Goal: Use online tool/utility: Use online tool/utility

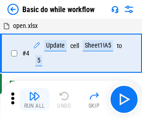
click at [34, 99] on img "button" at bounding box center [34, 95] width 11 height 11
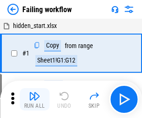
click at [34, 99] on img "button" at bounding box center [34, 95] width 11 height 11
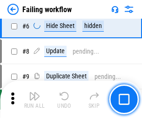
scroll to position [198, 0]
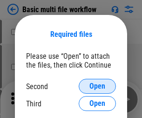
click at [97, 86] on span "Open" at bounding box center [98, 86] width 16 height 7
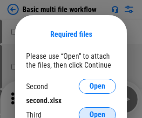
click at [97, 111] on span "Open" at bounding box center [98, 114] width 16 height 7
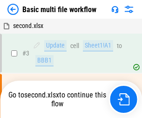
scroll to position [38, 0]
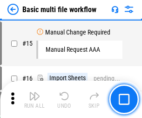
click at [34, 99] on img "button" at bounding box center [34, 95] width 11 height 11
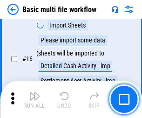
click at [34, 99] on img "button" at bounding box center [34, 95] width 11 height 11
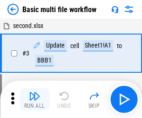
click at [34, 99] on img "button" at bounding box center [34, 95] width 11 height 11
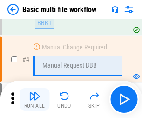
click at [34, 99] on img "button" at bounding box center [34, 95] width 11 height 11
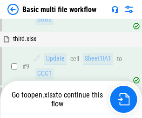
scroll to position [488, 0]
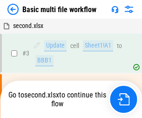
scroll to position [38, 0]
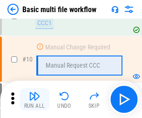
click at [34, 99] on img "button" at bounding box center [34, 95] width 11 height 11
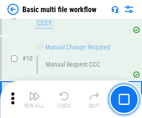
scroll to position [437, 0]
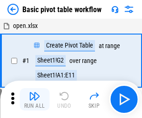
click at [34, 99] on img "button" at bounding box center [34, 95] width 11 height 11
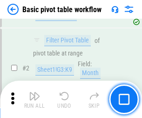
scroll to position [223, 0]
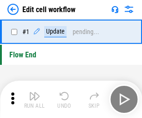
click at [34, 99] on img "button" at bounding box center [34, 95] width 11 height 11
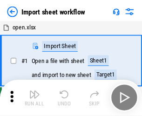
scroll to position [3, 0]
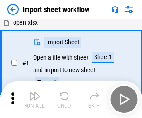
click at [34, 99] on img "button" at bounding box center [34, 95] width 11 height 11
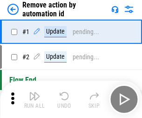
click at [34, 99] on img "button" at bounding box center [34, 95] width 11 height 11
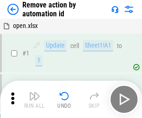
scroll to position [34, 0]
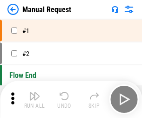
click at [34, 99] on img "button" at bounding box center [34, 95] width 11 height 11
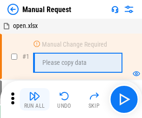
click at [34, 99] on img "button" at bounding box center [34, 95] width 11 height 11
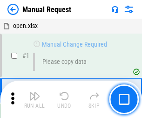
scroll to position [32, 0]
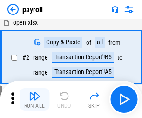
click at [34, 99] on img "button" at bounding box center [34, 95] width 11 height 11
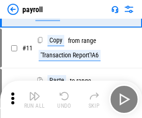
scroll to position [68, 0]
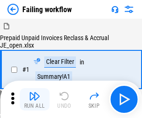
click at [34, 99] on img "button" at bounding box center [34, 95] width 11 height 11
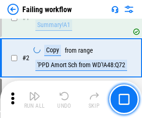
scroll to position [151, 0]
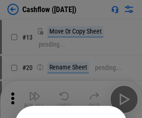
scroll to position [91, 0]
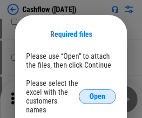
click at [97, 93] on span "Open" at bounding box center [98, 96] width 16 height 7
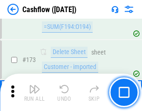
scroll to position [987, 0]
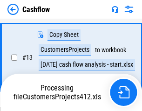
scroll to position [187, 0]
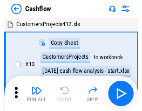
scroll to position [11, 0]
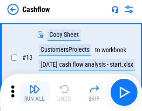
click at [34, 92] on img "button" at bounding box center [34, 88] width 11 height 11
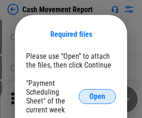
click at [97, 96] on span "Open" at bounding box center [98, 96] width 16 height 7
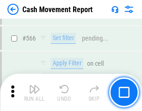
scroll to position [4273, 0]
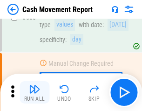
click at [34, 92] on img "button" at bounding box center [34, 88] width 11 height 11
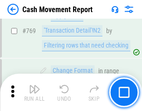
scroll to position [5181, 0]
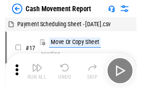
scroll to position [17, 0]
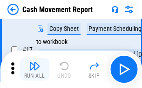
click at [34, 69] on img "button" at bounding box center [34, 65] width 11 height 11
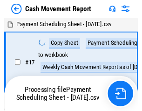
scroll to position [5, 0]
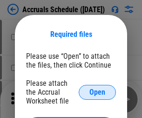
click at [97, 92] on span "Open" at bounding box center [98, 92] width 16 height 7
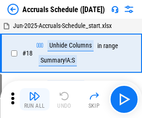
click at [34, 99] on img "button" at bounding box center [34, 95] width 11 height 11
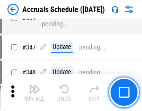
scroll to position [1928, 0]
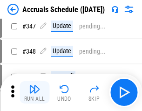
click at [34, 92] on img "button" at bounding box center [34, 88] width 11 height 11
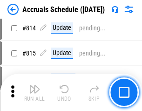
scroll to position [4114, 0]
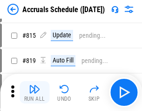
click at [34, 92] on img "button" at bounding box center [34, 88] width 11 height 11
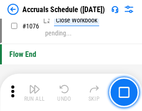
scroll to position [5584, 0]
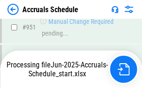
scroll to position [4928, 0]
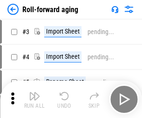
click at [34, 92] on img "button" at bounding box center [34, 95] width 11 height 11
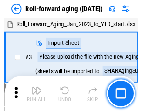
scroll to position [1, 0]
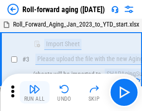
click at [34, 92] on img "button" at bounding box center [34, 88] width 11 height 11
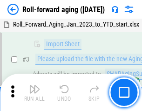
scroll to position [60, 0]
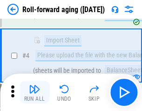
click at [34, 92] on img "button" at bounding box center [34, 88] width 11 height 11
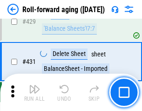
scroll to position [3233, 0]
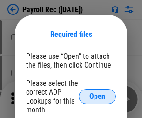
click at [97, 96] on span "Open" at bounding box center [98, 96] width 16 height 7
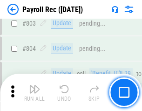
scroll to position [5923, 0]
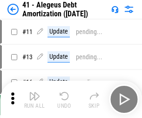
click at [34, 99] on img "button" at bounding box center [34, 95] width 11 height 11
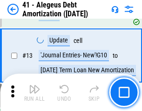
scroll to position [115, 0]
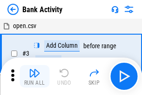
click at [34, 76] on img "button" at bounding box center [34, 72] width 11 height 11
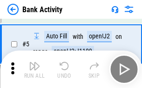
scroll to position [49, 0]
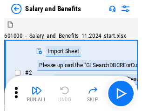
scroll to position [13, 0]
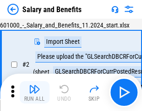
click at [34, 92] on img "button" at bounding box center [34, 88] width 11 height 11
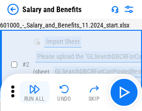
click at [34, 92] on img "button" at bounding box center [34, 88] width 11 height 11
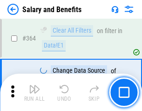
scroll to position [4390, 0]
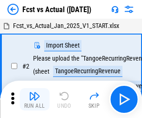
click at [34, 92] on img "button" at bounding box center [34, 95] width 11 height 11
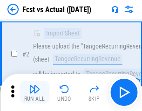
click at [34, 92] on img "button" at bounding box center [34, 88] width 11 height 11
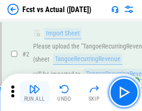
scroll to position [87, 0]
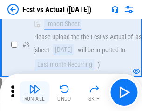
click at [34, 92] on img "button" at bounding box center [34, 88] width 11 height 11
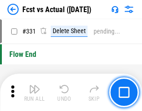
scroll to position [4463, 0]
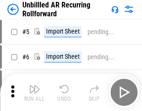
scroll to position [20, 0]
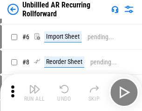
click at [34, 92] on img "button" at bounding box center [34, 88] width 11 height 11
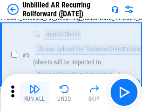
click at [34, 92] on img "button" at bounding box center [34, 88] width 11 height 11
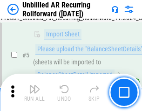
scroll to position [88, 0]
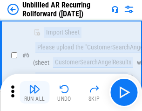
click at [34, 92] on img "button" at bounding box center [34, 88] width 11 height 11
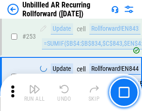
scroll to position [3167, 0]
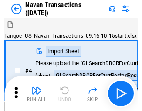
scroll to position [15, 0]
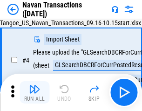
click at [34, 92] on img "button" at bounding box center [34, 88] width 11 height 11
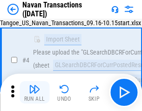
click at [34, 92] on img "button" at bounding box center [34, 88] width 11 height 11
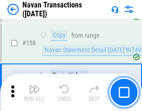
scroll to position [3023, 0]
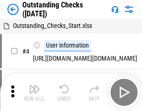
click at [34, 92] on img "button" at bounding box center [34, 88] width 11 height 11
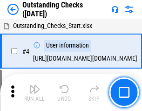
scroll to position [39, 0]
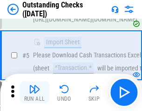
click at [34, 92] on img "button" at bounding box center [34, 88] width 11 height 11
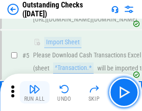
scroll to position [97, 0]
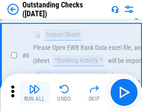
click at [34, 92] on img "button" at bounding box center [34, 88] width 11 height 11
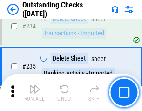
scroll to position [2831, 0]
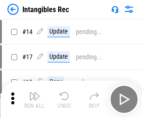
click at [34, 99] on img "button" at bounding box center [34, 95] width 11 height 11
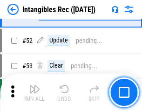
scroll to position [363, 0]
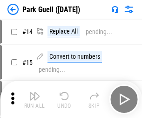
click at [34, 92] on img "button" at bounding box center [34, 95] width 11 height 11
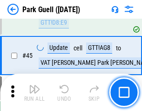
scroll to position [1166, 0]
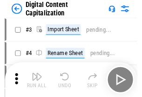
scroll to position [27, 0]
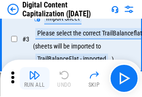
click at [34, 78] on img "button" at bounding box center [34, 74] width 11 height 11
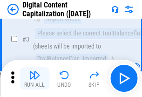
click at [34, 78] on img "button" at bounding box center [34, 74] width 11 height 11
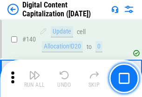
scroll to position [989, 0]
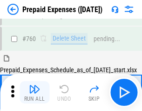
click at [34, 92] on img "button" at bounding box center [34, 88] width 11 height 11
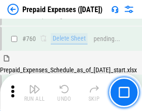
scroll to position [2584, 0]
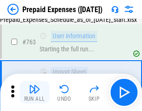
click at [34, 92] on img "button" at bounding box center [34, 88] width 11 height 11
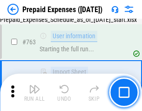
scroll to position [2639, 0]
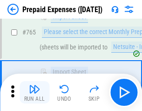
click at [34, 92] on img "button" at bounding box center [34, 88] width 11 height 11
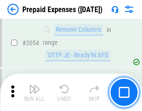
scroll to position [9745, 0]
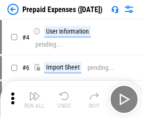
click at [34, 99] on img "button" at bounding box center [34, 95] width 11 height 11
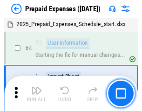
scroll to position [41, 0]
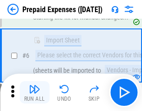
click at [34, 92] on img "button" at bounding box center [34, 88] width 11 height 11
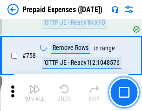
scroll to position [3322, 0]
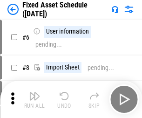
click at [34, 99] on img "button" at bounding box center [34, 95] width 11 height 11
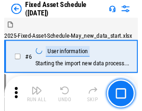
scroll to position [50, 0]
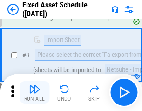
click at [34, 92] on img "button" at bounding box center [34, 88] width 11 height 11
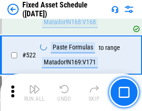
scroll to position [3240, 0]
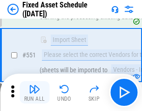
click at [34, 92] on img "button" at bounding box center [34, 88] width 11 height 11
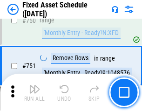
scroll to position [4545, 0]
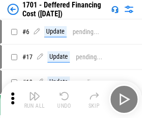
click at [34, 99] on img "button" at bounding box center [34, 95] width 11 height 11
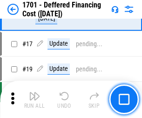
scroll to position [112, 0]
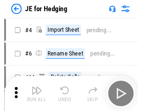
scroll to position [1, 0]
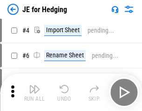
click at [34, 92] on img "button" at bounding box center [34, 88] width 11 height 11
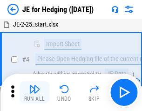
click at [34, 92] on img "button" at bounding box center [34, 88] width 11 height 11
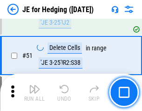
scroll to position [604, 0]
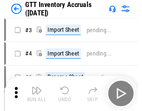
scroll to position [1, 0]
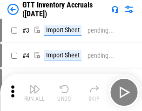
click at [34, 92] on img "button" at bounding box center [34, 88] width 11 height 11
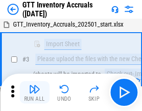
click at [34, 92] on img "button" at bounding box center [34, 88] width 11 height 11
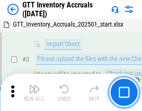
scroll to position [60, 0]
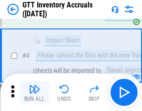
click at [34, 92] on img "button" at bounding box center [34, 88] width 11 height 11
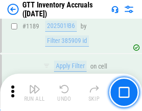
scroll to position [7613, 0]
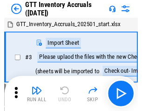
scroll to position [1, 0]
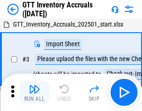
click at [34, 92] on img "button" at bounding box center [34, 88] width 11 height 11
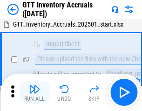
click at [34, 92] on img "button" at bounding box center [34, 88] width 11 height 11
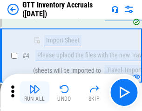
click at [34, 92] on img "button" at bounding box center [34, 88] width 11 height 11
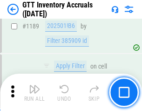
scroll to position [7613, 0]
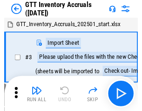
scroll to position [1, 0]
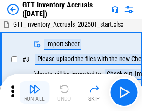
click at [34, 92] on img "button" at bounding box center [34, 88] width 11 height 11
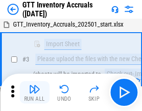
click at [34, 92] on img "button" at bounding box center [34, 88] width 11 height 11
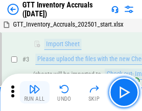
scroll to position [60, 0]
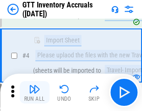
click at [34, 92] on img "button" at bounding box center [34, 88] width 11 height 11
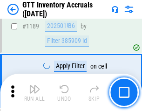
scroll to position [7613, 0]
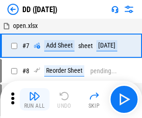
click at [34, 99] on img "button" at bounding box center [34, 95] width 11 height 11
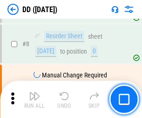
scroll to position [90, 0]
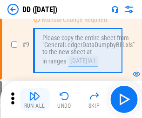
click at [34, 99] on img "button" at bounding box center [34, 95] width 11 height 11
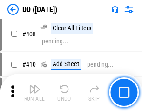
scroll to position [4171, 0]
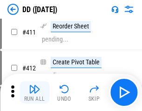
click at [34, 92] on img "button" at bounding box center [34, 88] width 11 height 11
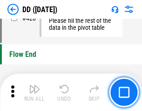
scroll to position [4462, 0]
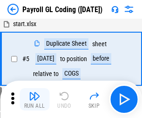
click at [34, 99] on img "button" at bounding box center [34, 95] width 11 height 11
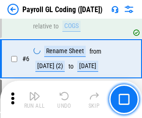
scroll to position [112, 0]
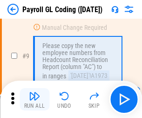
click at [34, 99] on img "button" at bounding box center [34, 95] width 11 height 11
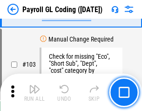
scroll to position [2187, 0]
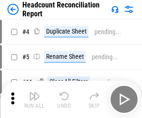
click at [34, 99] on img "button" at bounding box center [34, 95] width 11 height 11
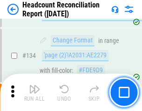
scroll to position [1121, 0]
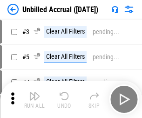
click at [34, 99] on img "button" at bounding box center [34, 95] width 11 height 11
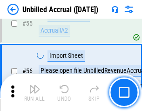
scroll to position [973, 0]
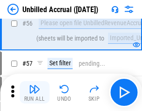
click at [34, 92] on img "button" at bounding box center [34, 88] width 11 height 11
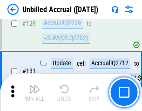
scroll to position [2777, 0]
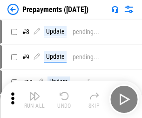
click at [34, 99] on img "button" at bounding box center [34, 95] width 11 height 11
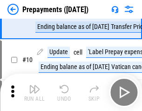
scroll to position [58, 0]
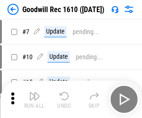
click at [34, 99] on img "button" at bounding box center [34, 95] width 11 height 11
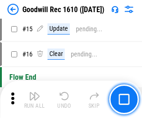
scroll to position [159, 0]
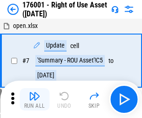
click at [34, 99] on img "button" at bounding box center [34, 95] width 11 height 11
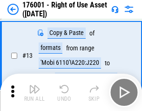
scroll to position [60, 0]
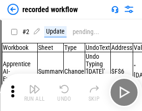
click at [34, 92] on img "button" at bounding box center [34, 88] width 11 height 11
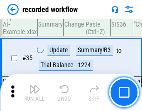
scroll to position [2914, 0]
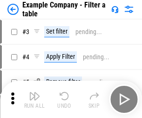
click at [34, 99] on img "button" at bounding box center [34, 95] width 11 height 11
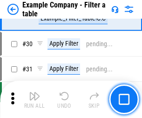
scroll to position [853, 0]
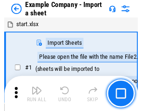
scroll to position [14, 0]
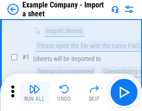
click at [34, 92] on img "button" at bounding box center [34, 88] width 11 height 11
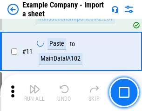
scroll to position [206, 0]
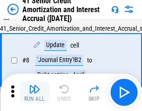
click at [34, 92] on img "button" at bounding box center [34, 88] width 11 height 11
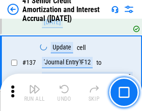
scroll to position [856, 0]
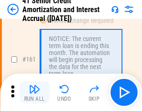
click at [34, 92] on img "button" at bounding box center [34, 88] width 11 height 11
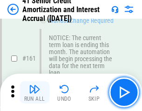
scroll to position [997, 0]
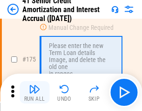
click at [34, 92] on img "button" at bounding box center [34, 88] width 11 height 11
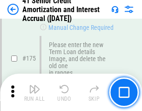
scroll to position [1092, 0]
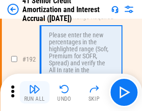
click at [34, 92] on img "button" at bounding box center [34, 88] width 11 height 11
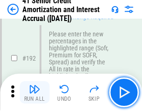
scroll to position [1190, 0]
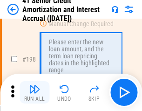
click at [34, 92] on img "button" at bounding box center [34, 88] width 11 height 11
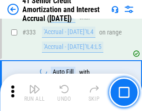
scroll to position [2382, 0]
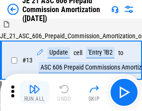
click at [34, 92] on img "button" at bounding box center [34, 88] width 11 height 11
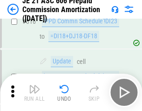
scroll to position [1741, 0]
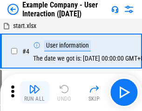
click at [34, 92] on img "button" at bounding box center [34, 88] width 11 height 11
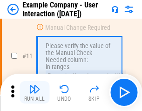
click at [34, 92] on img "button" at bounding box center [34, 88] width 11 height 11
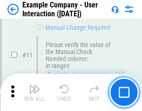
scroll to position [202, 0]
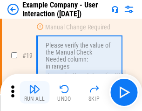
click at [34, 92] on img "button" at bounding box center [34, 88] width 11 height 11
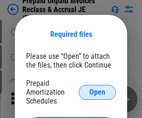
click at [97, 92] on span "Open" at bounding box center [98, 92] width 16 height 7
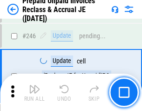
scroll to position [1259, 0]
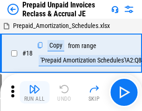
click at [34, 92] on img "button" at bounding box center [34, 88] width 11 height 11
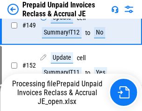
scroll to position [676, 0]
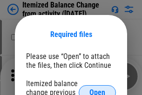
click at [97, 89] on span "Open" at bounding box center [98, 92] width 16 height 7
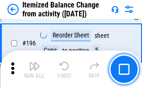
scroll to position [1794, 0]
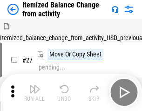
scroll to position [14, 0]
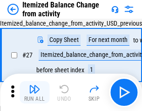
click at [34, 92] on img "button" at bounding box center [34, 88] width 11 height 11
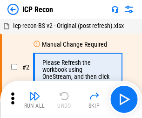
scroll to position [4, 0]
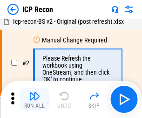
click at [34, 99] on img "button" at bounding box center [34, 95] width 11 height 11
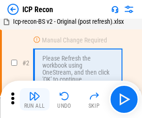
click at [34, 99] on img "button" at bounding box center [34, 95] width 11 height 11
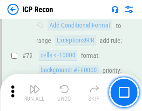
scroll to position [914, 0]
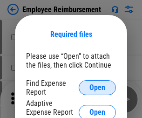
click at [97, 88] on span "Open" at bounding box center [98, 87] width 16 height 7
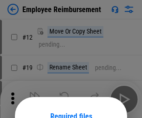
scroll to position [82, 0]
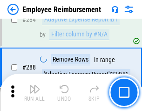
scroll to position [2534, 0]
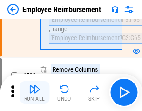
click at [34, 92] on img "button" at bounding box center [34, 88] width 11 height 11
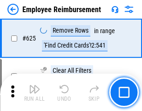
scroll to position [5582, 0]
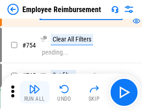
click at [34, 92] on img "button" at bounding box center [34, 88] width 11 height 11
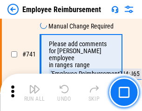
scroll to position [6541, 0]
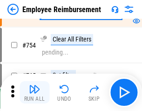
click at [34, 92] on img "button" at bounding box center [34, 88] width 11 height 11
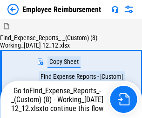
scroll to position [32, 0]
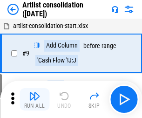
click at [34, 99] on img "button" at bounding box center [34, 95] width 11 height 11
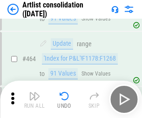
scroll to position [4082, 0]
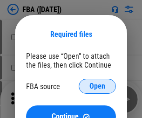
click at [97, 86] on span "Open" at bounding box center [98, 86] width 16 height 7
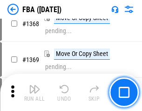
scroll to position [10013, 0]
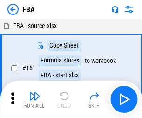
scroll to position [9, 0]
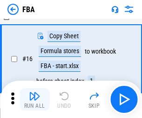
click at [34, 99] on img "button" at bounding box center [34, 95] width 11 height 11
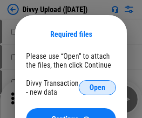
click at [97, 88] on span "Open" at bounding box center [98, 87] width 16 height 7
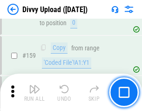
scroll to position [965, 0]
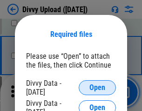
click at [97, 88] on span "Open" at bounding box center [98, 87] width 16 height 7
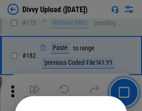
scroll to position [1047, 0]
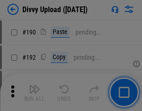
scroll to position [1177, 0]
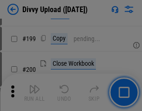
scroll to position [1356, 0]
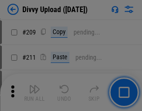
scroll to position [1584, 0]
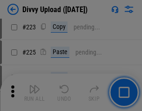
scroll to position [1861, 0]
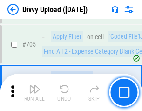
scroll to position [6378, 0]
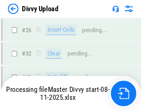
scroll to position [965, 0]
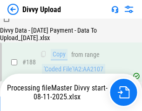
scroll to position [1105, 0]
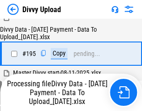
scroll to position [1303, 0]
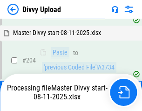
scroll to position [1556, 0]
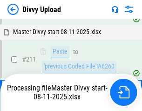
scroll to position [1762, 0]
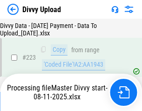
scroll to position [2125, 0]
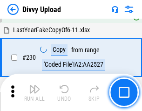
scroll to position [2314, 0]
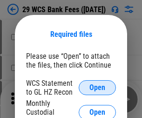
click at [97, 88] on span "Open" at bounding box center [98, 87] width 16 height 7
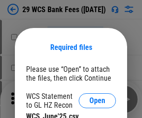
scroll to position [13, 0]
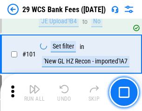
scroll to position [909, 0]
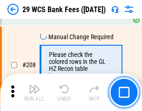
click at [34, 92] on img "button" at bounding box center [34, 88] width 11 height 11
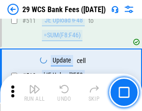
scroll to position [4691, 0]
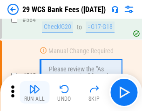
click at [34, 92] on img "button" at bounding box center [34, 88] width 11 height 11
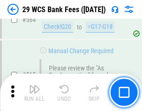
scroll to position [5042, 0]
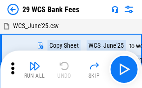
scroll to position [17, 0]
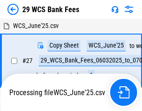
scroll to position [5, 0]
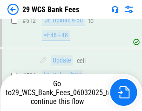
scroll to position [4977, 0]
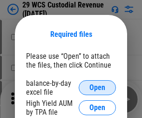
click at [97, 88] on span "Open" at bounding box center [98, 87] width 16 height 7
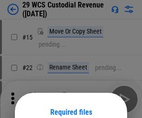
scroll to position [78, 0]
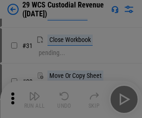
scroll to position [200, 0]
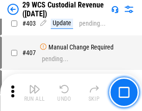
scroll to position [4318, 0]
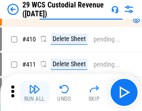
click at [34, 92] on img "button" at bounding box center [34, 88] width 11 height 11
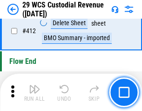
scroll to position [4452, 0]
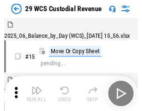
scroll to position [22, 0]
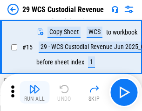
click at [34, 92] on img "button" at bounding box center [34, 88] width 11 height 11
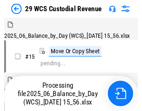
scroll to position [22, 0]
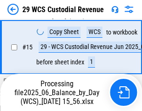
scroll to position [211, 0]
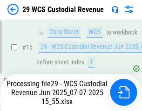
scroll to position [211, 0]
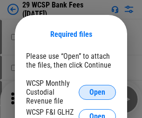
click at [97, 92] on span "Open" at bounding box center [98, 92] width 16 height 7
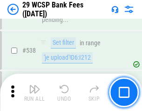
scroll to position [3582, 0]
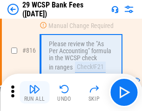
click at [34, 92] on img "button" at bounding box center [34, 88] width 11 height 11
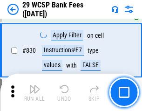
scroll to position [5915, 0]
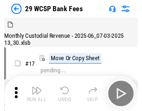
scroll to position [22, 0]
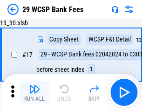
click at [34, 92] on img "button" at bounding box center [34, 88] width 11 height 11
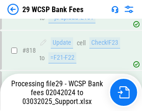
scroll to position [5733, 0]
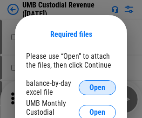
click at [97, 88] on span "Open" at bounding box center [98, 87] width 16 height 7
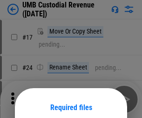
scroll to position [73, 0]
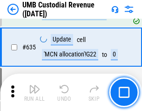
scroll to position [4879, 0]
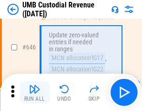
click at [34, 92] on img "button" at bounding box center [34, 88] width 11 height 11
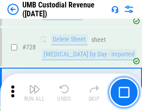
scroll to position [5751, 0]
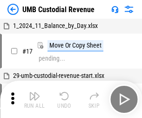
scroll to position [7, 0]
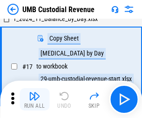
click at [34, 99] on img "button" at bounding box center [34, 95] width 11 height 11
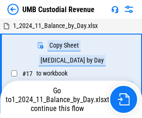
scroll to position [3, 0]
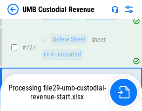
scroll to position [5690, 0]
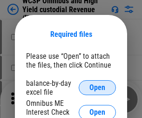
click at [97, 88] on span "Open" at bounding box center [98, 87] width 16 height 7
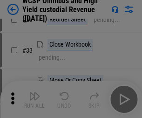
scroll to position [213, 0]
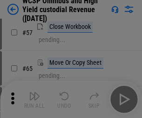
scroll to position [407, 0]
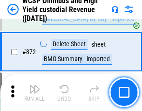
scroll to position [7890, 0]
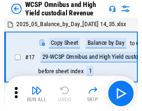
scroll to position [5, 0]
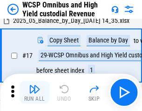
click at [34, 92] on img "button" at bounding box center [34, 88] width 11 height 11
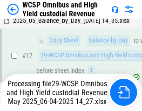
scroll to position [194, 0]
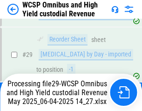
scroll to position [194, 0]
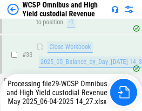
scroll to position [462, 0]
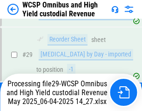
scroll to position [194, 0]
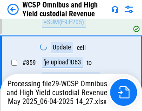
scroll to position [7789, 0]
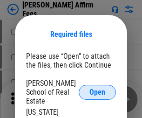
click at [97, 89] on span "Open" at bounding box center [98, 92] width 16 height 7
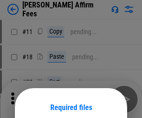
scroll to position [73, 0]
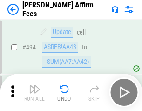
scroll to position [2535, 0]
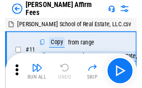
scroll to position [9, 0]
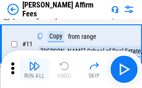
click at [34, 69] on img "button" at bounding box center [34, 65] width 11 height 11
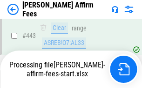
scroll to position [2445, 0]
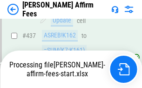
scroll to position [2445, 0]
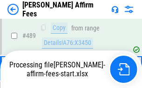
scroll to position [2445, 0]
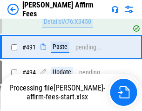
scroll to position [2535, 0]
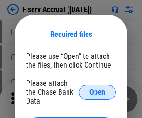
click at [97, 89] on span "Open" at bounding box center [98, 92] width 16 height 7
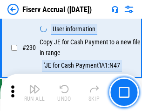
scroll to position [2954, 0]
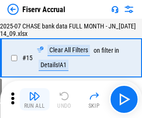
click at [34, 99] on img "button" at bounding box center [34, 95] width 11 height 11
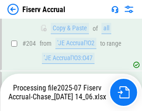
scroll to position [2776, 0]
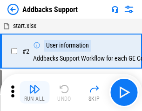
click at [34, 92] on img "button" at bounding box center [34, 88] width 11 height 11
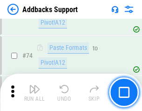
scroll to position [679, 0]
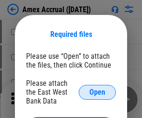
click at [97, 92] on span "Open" at bounding box center [98, 92] width 16 height 7
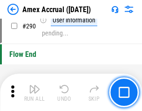
scroll to position [2903, 0]
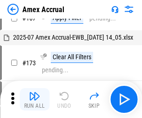
click at [34, 99] on img "button" at bounding box center [34, 95] width 11 height 11
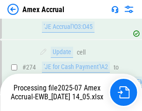
scroll to position [2608, 0]
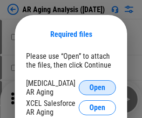
click at [97, 86] on span "Open" at bounding box center [98, 87] width 16 height 7
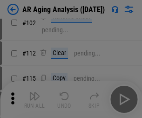
scroll to position [128, 0]
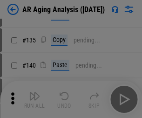
scroll to position [281, 0]
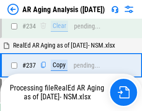
scroll to position [1445, 0]
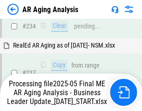
scroll to position [1473, 0]
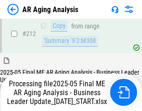
scroll to position [1434, 0]
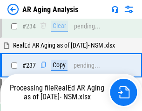
scroll to position [1473, 0]
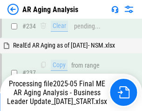
scroll to position [1434, 0]
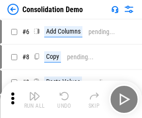
click at [34, 99] on img "button" at bounding box center [34, 95] width 11 height 11
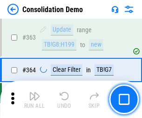
scroll to position [3125, 0]
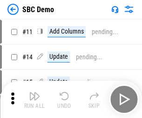
click at [34, 99] on img "button" at bounding box center [34, 95] width 11 height 11
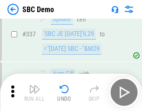
scroll to position [2453, 0]
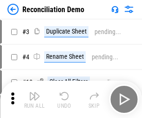
click at [34, 99] on img "button" at bounding box center [34, 95] width 11 height 11
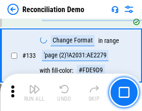
scroll to position [1107, 0]
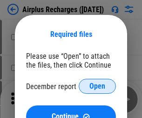
click at [97, 86] on span "Open" at bounding box center [98, 86] width 16 height 7
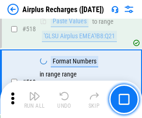
scroll to position [4012, 0]
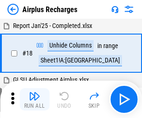
click at [34, 99] on img "button" at bounding box center [34, 95] width 11 height 11
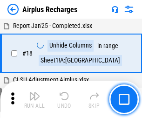
scroll to position [41, 0]
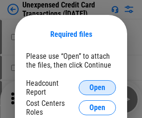
click at [97, 88] on span "Open" at bounding box center [98, 87] width 16 height 7
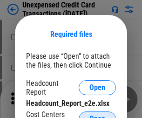
click at [97, 115] on span "Open" at bounding box center [98, 118] width 16 height 7
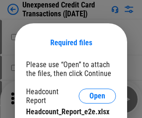
scroll to position [8, 0]
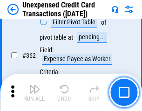
scroll to position [2398, 0]
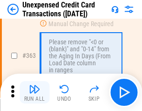
click at [34, 92] on img "button" at bounding box center [34, 88] width 11 height 11
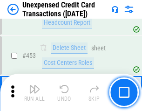
scroll to position [3180, 0]
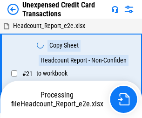
scroll to position [14, 0]
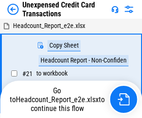
scroll to position [11, 0]
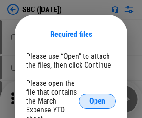
click at [97, 101] on span "Open" at bounding box center [98, 100] width 16 height 7
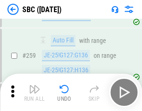
scroll to position [1822, 0]
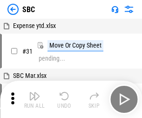
scroll to position [9, 0]
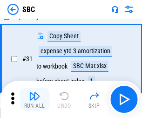
click at [34, 99] on img "button" at bounding box center [34, 95] width 11 height 11
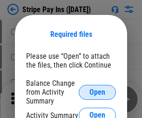
click at [97, 92] on span "Open" at bounding box center [98, 92] width 16 height 7
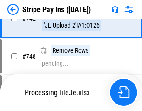
scroll to position [4833, 0]
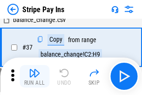
click at [34, 76] on img "button" at bounding box center [34, 72] width 11 height 11
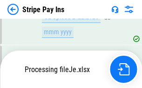
scroll to position [4813, 0]
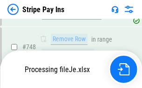
scroll to position [4813, 0]
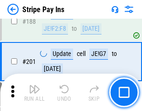
scroll to position [1328, 0]
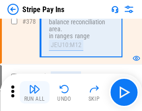
click at [34, 92] on img "button" at bounding box center [34, 88] width 11 height 11
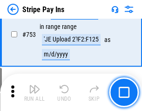
scroll to position [4801, 0]
